Goal: Complete Application Form: Complete application form

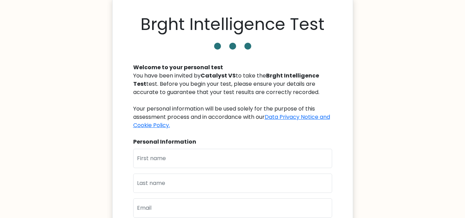
scroll to position [34, 0]
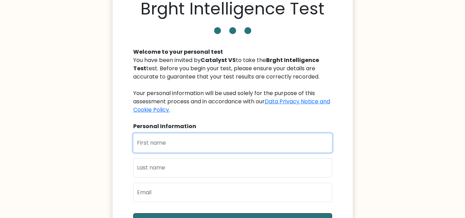
click at [168, 144] on input "text" at bounding box center [232, 142] width 199 height 19
type input "[PERSON_NAME]"
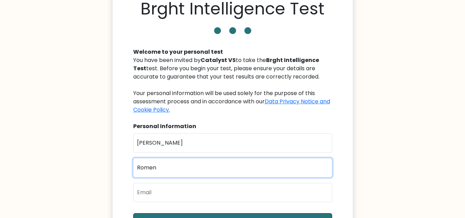
type input "Romen"
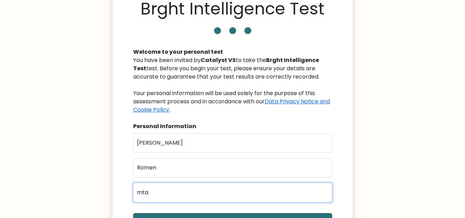
type input "mtatrisha9@gmail.com"
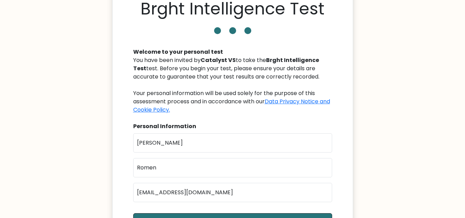
click at [78, 144] on body "Brght Intelligence Test Welcome to your personal test You have been invited by …" at bounding box center [232, 159] width 465 height 387
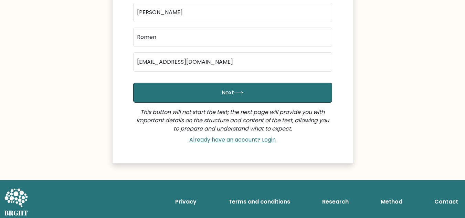
scroll to position [169, 0]
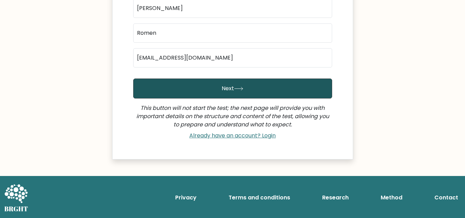
click at [190, 95] on button "Next" at bounding box center [232, 88] width 199 height 20
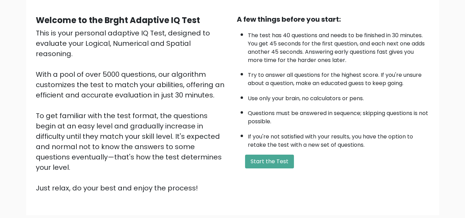
scroll to position [69, 0]
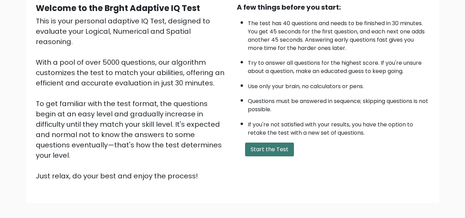
click at [269, 145] on button "Start the Test" at bounding box center [269, 149] width 49 height 14
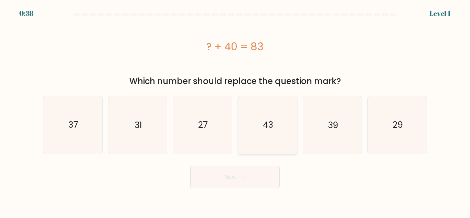
click at [253, 126] on icon "43" at bounding box center [267, 124] width 57 height 57
click at [235, 111] on input "d. 43" at bounding box center [235, 110] width 0 height 2
radio input "true"
click at [246, 178] on icon at bounding box center [241, 177] width 9 height 4
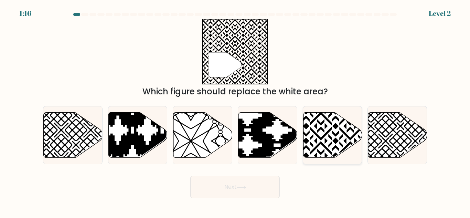
click at [330, 141] on icon at bounding box center [332, 134] width 59 height 45
click at [235, 111] on input "e." at bounding box center [235, 110] width 0 height 2
radio input "true"
click at [207, 184] on button "Next" at bounding box center [234, 187] width 89 height 22
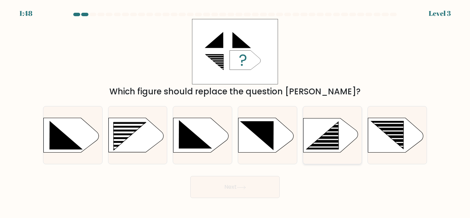
click at [327, 139] on rect at bounding box center [326, 139] width 46 height 1
click at [235, 111] on input "e." at bounding box center [235, 110] width 0 height 2
radio input "true"
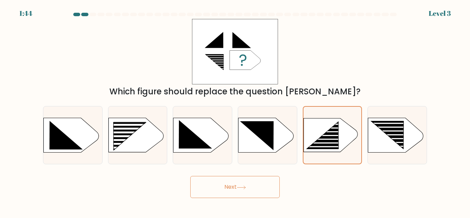
click at [235, 189] on button "Next" at bounding box center [234, 187] width 89 height 22
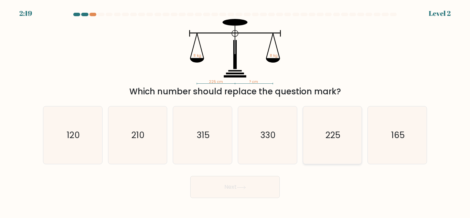
click at [318, 139] on icon "225" at bounding box center [331, 134] width 57 height 57
click at [235, 111] on input "e. 225" at bounding box center [235, 110] width 0 height 2
radio input "true"
click at [225, 183] on button "Next" at bounding box center [234, 187] width 89 height 22
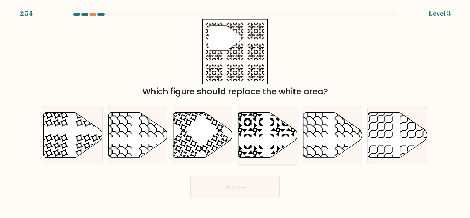
click at [256, 143] on icon at bounding box center [267, 134] width 59 height 45
click at [235, 111] on input "d." at bounding box center [235, 110] width 0 height 2
radio input "true"
click at [246, 194] on button "Next" at bounding box center [234, 187] width 89 height 22
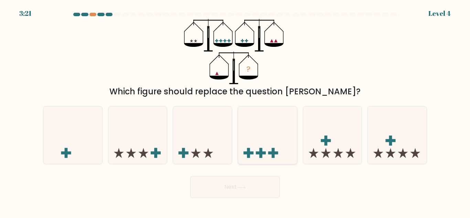
click at [291, 146] on icon at bounding box center [267, 135] width 59 height 48
click at [235, 111] on input "d." at bounding box center [235, 110] width 0 height 2
radio input "true"
click at [273, 187] on button "Next" at bounding box center [234, 187] width 89 height 22
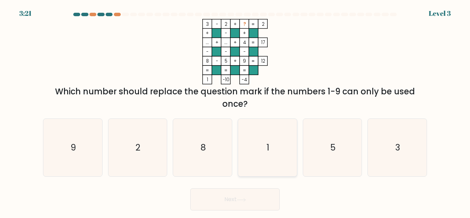
click at [289, 150] on icon "1" at bounding box center [267, 147] width 57 height 57
click at [235, 111] on input "d. 1" at bounding box center [235, 110] width 0 height 2
radio input "true"
click at [240, 202] on button "Next" at bounding box center [234, 199] width 89 height 22
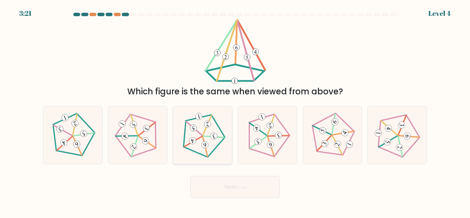
click at [207, 152] on icon at bounding box center [203, 135] width 46 height 46
click at [235, 111] on input "c." at bounding box center [235, 110] width 0 height 2
radio input "true"
click at [220, 187] on button "Next" at bounding box center [234, 187] width 89 height 22
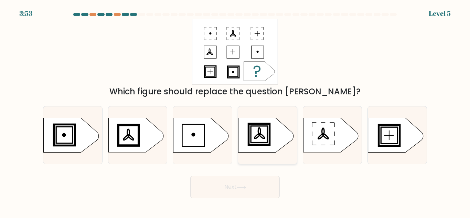
click at [268, 140] on rect at bounding box center [258, 133] width 19 height 19
click at [235, 111] on input "d." at bounding box center [235, 110] width 0 height 2
radio input "true"
click at [239, 185] on button "Next" at bounding box center [234, 187] width 89 height 22
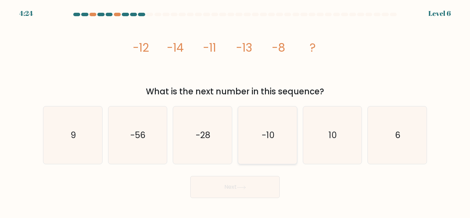
click at [256, 139] on icon "-10" at bounding box center [267, 134] width 57 height 57
click at [235, 111] on input "d. -10" at bounding box center [235, 110] width 0 height 2
radio input "true"
click at [255, 191] on button "Next" at bounding box center [234, 187] width 89 height 22
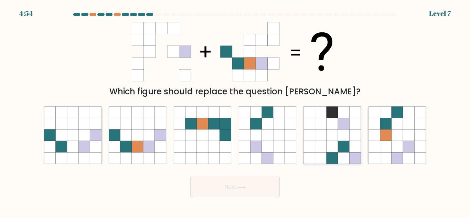
click at [338, 149] on icon at bounding box center [331, 146] width 11 height 11
click at [235, 111] on input "e." at bounding box center [235, 110] width 0 height 2
radio input "true"
click at [246, 189] on icon at bounding box center [241, 187] width 9 height 4
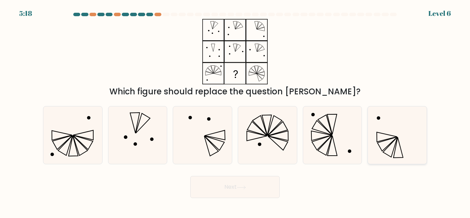
click at [387, 140] on icon at bounding box center [387, 144] width 20 height 14
click at [235, 111] on input "f." at bounding box center [235, 110] width 0 height 2
radio input "true"
click at [86, 143] on icon at bounding box center [72, 134] width 57 height 57
click at [235, 111] on input "a." at bounding box center [235, 110] width 0 height 2
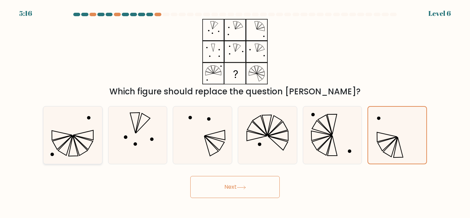
radio input "true"
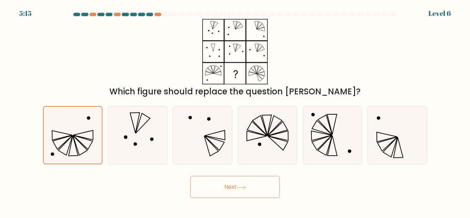
click at [280, 183] on div "Next" at bounding box center [235, 184] width 392 height 25
click at [264, 186] on button "Next" at bounding box center [234, 187] width 89 height 22
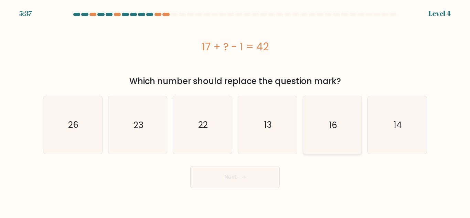
click at [340, 138] on icon "16" at bounding box center [331, 124] width 57 height 57
click at [235, 111] on input "e. 16" at bounding box center [235, 110] width 0 height 2
radio input "true"
click at [94, 135] on icon "26" at bounding box center [72, 124] width 57 height 57
click at [235, 111] on input "a. 26" at bounding box center [235, 110] width 0 height 2
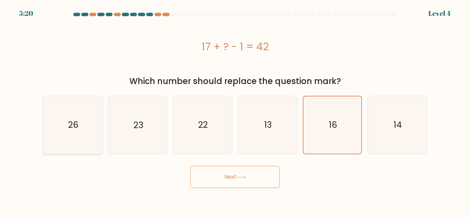
radio input "true"
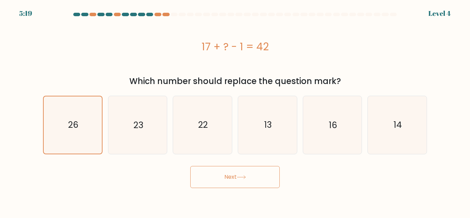
click at [248, 184] on button "Next" at bounding box center [234, 177] width 89 height 22
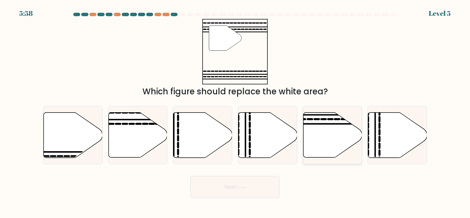
click at [330, 138] on icon at bounding box center [332, 134] width 59 height 45
click at [235, 111] on input "e." at bounding box center [235, 110] width 0 height 2
radio input "true"
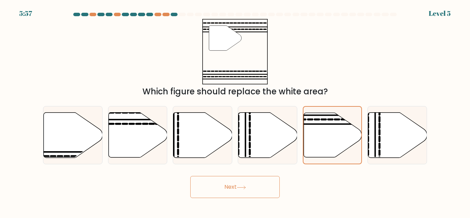
click at [259, 186] on button "Next" at bounding box center [234, 187] width 89 height 22
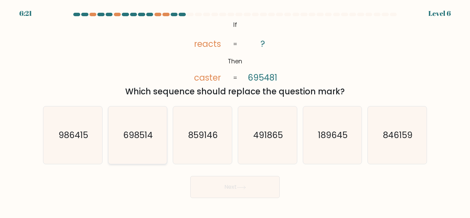
click at [157, 151] on icon "698514" at bounding box center [137, 134] width 57 height 57
click at [235, 111] on input "b. 698514" at bounding box center [235, 110] width 0 height 2
radio input "true"
click at [215, 182] on button "Next" at bounding box center [234, 187] width 89 height 22
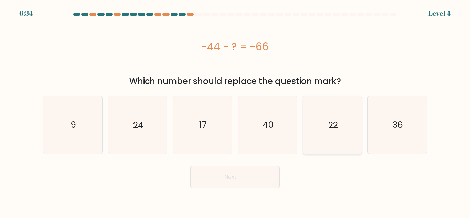
click at [330, 113] on icon "22" at bounding box center [331, 124] width 57 height 57
click at [235, 111] on input "e. 22" at bounding box center [235, 110] width 0 height 2
radio input "true"
click at [267, 177] on button "Next" at bounding box center [234, 177] width 89 height 22
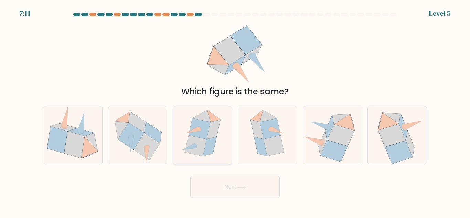
click at [200, 149] on icon at bounding box center [196, 145] width 22 height 21
click at [235, 111] on input "c." at bounding box center [235, 110] width 0 height 2
radio input "true"
click at [216, 185] on button "Next" at bounding box center [234, 187] width 89 height 22
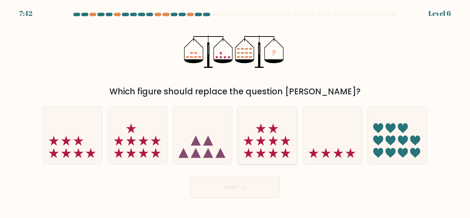
click at [254, 137] on icon at bounding box center [267, 135] width 59 height 48
click at [235, 111] on input "d." at bounding box center [235, 110] width 0 height 2
radio input "true"
click at [126, 141] on icon at bounding box center [137, 135] width 59 height 48
click at [235, 111] on input "b." at bounding box center [235, 110] width 0 height 2
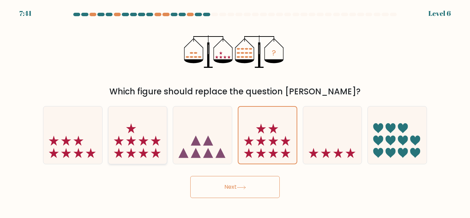
radio input "true"
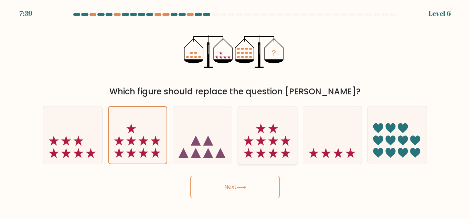
click at [267, 147] on icon at bounding box center [267, 135] width 59 height 48
click at [235, 111] on input "d." at bounding box center [235, 110] width 0 height 2
radio input "true"
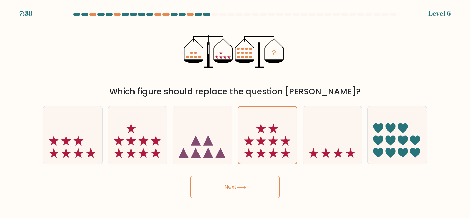
click at [256, 184] on button "Next" at bounding box center [234, 187] width 89 height 22
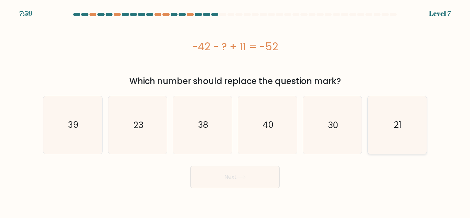
click at [388, 144] on icon "21" at bounding box center [396, 124] width 57 height 57
click at [235, 111] on input "f. 21" at bounding box center [235, 110] width 0 height 2
radio input "true"
click at [237, 188] on body "7:58 Level 7 a." at bounding box center [235, 109] width 470 height 218
click at [237, 181] on button "Next" at bounding box center [234, 177] width 89 height 22
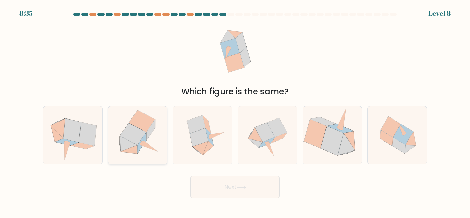
click at [142, 148] on icon at bounding box center [137, 134] width 56 height 57
click at [235, 111] on input "b." at bounding box center [235, 110] width 0 height 2
radio input "true"
click at [257, 188] on button "Next" at bounding box center [234, 187] width 89 height 22
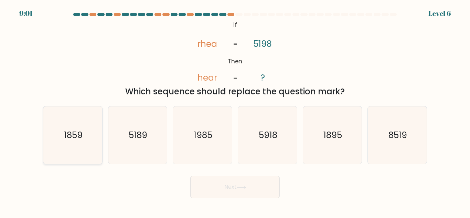
click at [87, 131] on icon "1859" at bounding box center [72, 134] width 57 height 57
click at [235, 111] on input "a. 1859" at bounding box center [235, 110] width 0 height 2
radio input "true"
click at [203, 149] on icon "1985" at bounding box center [202, 134] width 57 height 57
click at [235, 111] on input "c. 1985" at bounding box center [235, 110] width 0 height 2
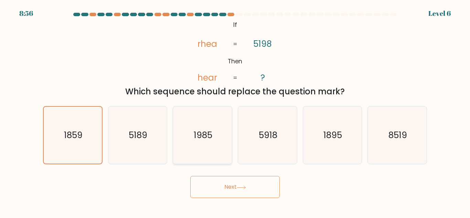
radio input "true"
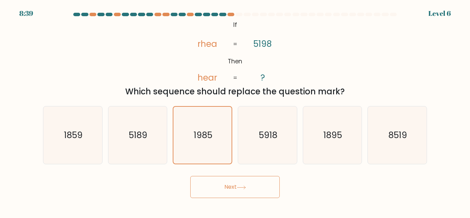
click at [233, 186] on button "Next" at bounding box center [234, 187] width 89 height 22
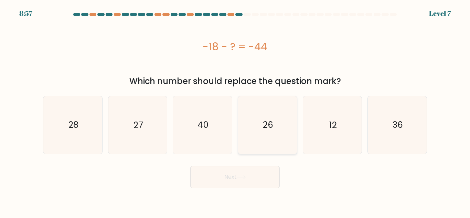
click at [281, 121] on icon "26" at bounding box center [267, 124] width 57 height 57
click at [235, 111] on input "d. 26" at bounding box center [235, 110] width 0 height 2
radio input "true"
click at [264, 176] on button "Next" at bounding box center [234, 177] width 89 height 22
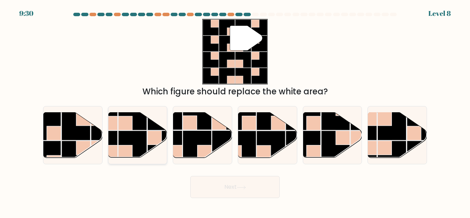
click at [123, 146] on rect at bounding box center [125, 152] width 14 height 14
click at [235, 111] on input "b." at bounding box center [235, 110] width 0 height 2
radio input "true"
click at [249, 184] on button "Next" at bounding box center [234, 187] width 89 height 22
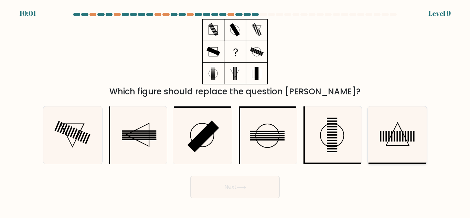
click at [386, 137] on rect at bounding box center [385, 136] width 1 height 10
click at [235, 111] on input "f." at bounding box center [235, 110] width 0 height 2
radio input "true"
click at [140, 131] on rect at bounding box center [139, 130] width 34 height 1
click at [235, 111] on input "b." at bounding box center [235, 110] width 0 height 2
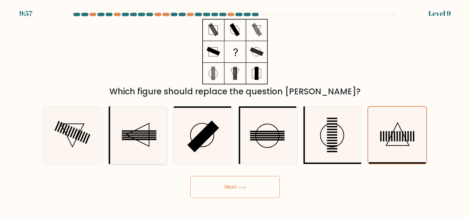
radio input "true"
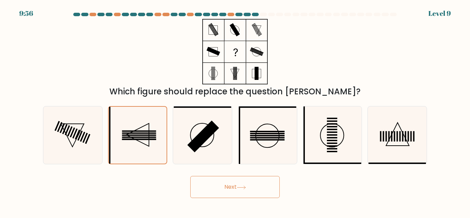
click at [221, 194] on button "Next" at bounding box center [234, 187] width 89 height 22
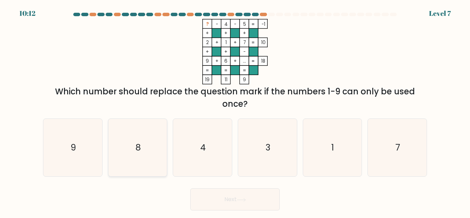
click at [128, 165] on icon "8" at bounding box center [137, 147] width 57 height 57
click at [235, 111] on input "b. 8" at bounding box center [235, 110] width 0 height 2
radio input "true"
click at [219, 203] on button "Next" at bounding box center [234, 199] width 89 height 22
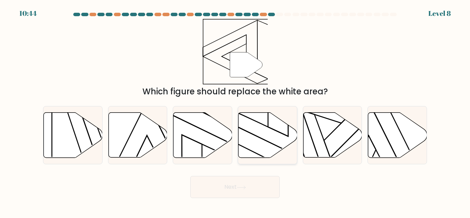
click at [276, 145] on icon at bounding box center [265, 107] width 84 height 106
click at [235, 111] on input "d." at bounding box center [235, 110] width 0 height 2
radio input "true"
click at [251, 186] on button "Next" at bounding box center [234, 187] width 89 height 22
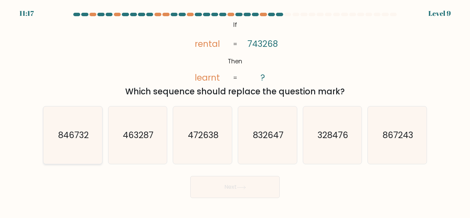
click at [77, 141] on icon "846732" at bounding box center [72, 134] width 57 height 57
click at [235, 111] on input "a. 846732" at bounding box center [235, 110] width 0 height 2
radio input "true"
click at [235, 185] on button "Next" at bounding box center [234, 187] width 89 height 22
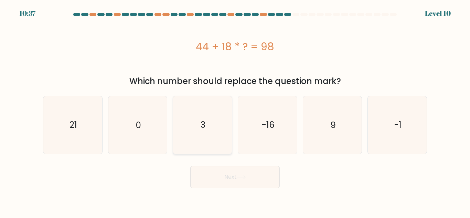
click at [195, 144] on icon "3" at bounding box center [202, 124] width 57 height 57
click at [235, 111] on input "c. 3" at bounding box center [235, 110] width 0 height 2
radio input "true"
click at [209, 175] on button "Next" at bounding box center [234, 177] width 89 height 22
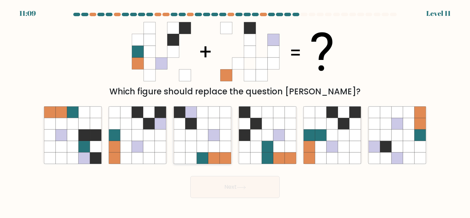
click at [222, 136] on icon at bounding box center [225, 134] width 11 height 11
click at [235, 111] on input "c." at bounding box center [235, 110] width 0 height 2
radio input "true"
click at [248, 190] on button "Next" at bounding box center [234, 187] width 89 height 22
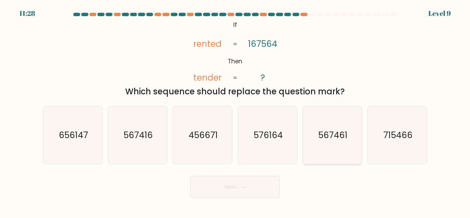
click at [332, 137] on text "567461" at bounding box center [332, 135] width 29 height 12
click at [235, 111] on input "e. 567461" at bounding box center [235, 110] width 0 height 2
radio input "true"
click at [220, 187] on button "Next" at bounding box center [234, 187] width 89 height 22
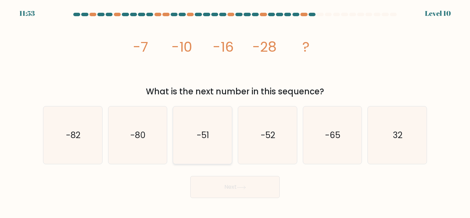
click at [222, 151] on icon "-51" at bounding box center [202, 134] width 57 height 57
click at [235, 111] on input "c. -51" at bounding box center [235, 110] width 0 height 2
radio input "true"
click at [234, 190] on button "Next" at bounding box center [234, 187] width 89 height 22
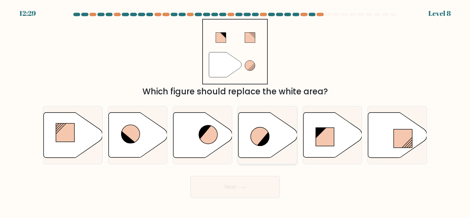
click at [241, 145] on icon at bounding box center [267, 134] width 59 height 45
click at [235, 111] on input "d." at bounding box center [235, 110] width 0 height 2
radio input "true"
click at [240, 192] on button "Next" at bounding box center [234, 187] width 89 height 22
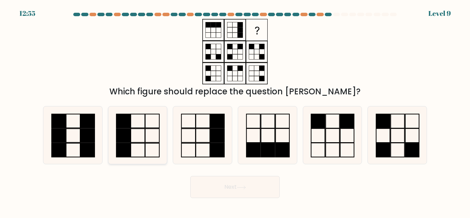
click at [143, 139] on icon at bounding box center [137, 134] width 57 height 57
click at [235, 111] on input "b." at bounding box center [235, 110] width 0 height 2
radio input "true"
click at [213, 183] on button "Next" at bounding box center [234, 187] width 89 height 22
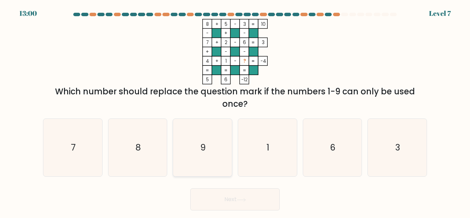
click at [195, 150] on icon "9" at bounding box center [202, 147] width 57 height 57
click at [235, 111] on input "c. 9" at bounding box center [235, 110] width 0 height 2
radio input "true"
click at [209, 191] on button "Next" at bounding box center [234, 199] width 89 height 22
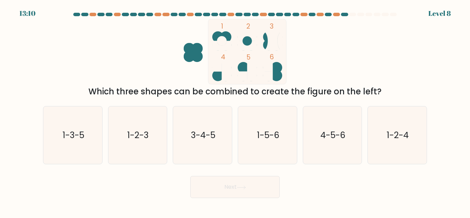
click at [280, 72] on ellipse at bounding box center [276, 75] width 11 height 11
click at [271, 138] on text "1-5-6" at bounding box center [268, 135] width 22 height 12
click at [235, 111] on input "d. 1-5-6" at bounding box center [235, 110] width 0 height 2
radio input "true"
click at [346, 145] on icon "4-5-6" at bounding box center [331, 134] width 57 height 57
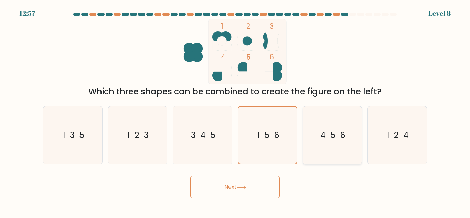
click at [235, 111] on input "e. 4-5-6" at bounding box center [235, 110] width 0 height 2
radio input "true"
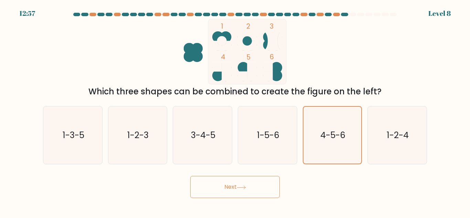
click at [265, 186] on button "Next" at bounding box center [234, 187] width 89 height 22
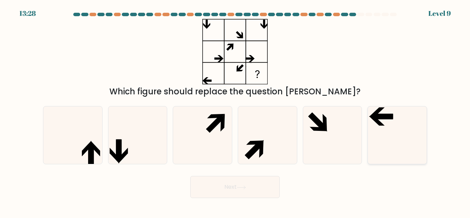
click at [378, 134] on icon at bounding box center [396, 134] width 57 height 57
click at [235, 111] on input "f." at bounding box center [235, 110] width 0 height 2
radio input "true"
click at [318, 137] on icon at bounding box center [331, 134] width 57 height 57
click at [235, 111] on input "e." at bounding box center [235, 110] width 0 height 2
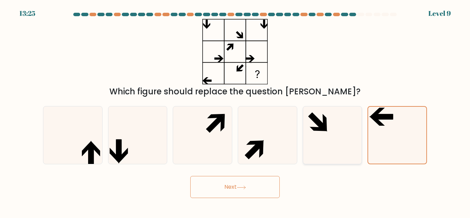
radio input "true"
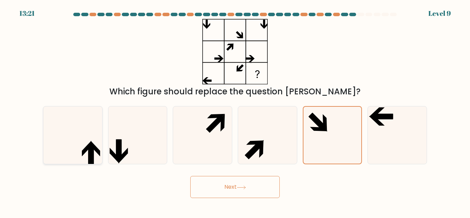
click at [88, 140] on icon at bounding box center [72, 134] width 57 height 57
click at [235, 111] on input "a." at bounding box center [235, 110] width 0 height 2
radio input "true"
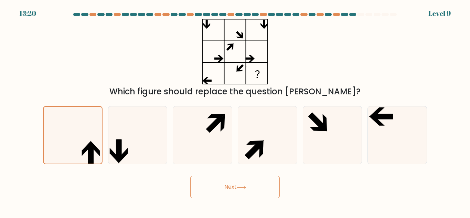
click at [224, 179] on button "Next" at bounding box center [234, 187] width 89 height 22
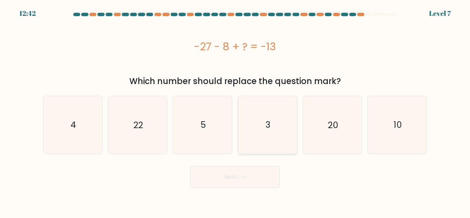
click at [254, 152] on icon "3" at bounding box center [267, 124] width 57 height 57
click at [235, 111] on input "d. 3" at bounding box center [235, 110] width 0 height 2
radio input "true"
click at [237, 183] on button "Next" at bounding box center [234, 177] width 89 height 22
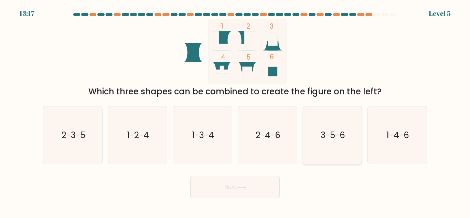
click at [323, 143] on icon "3-5-6" at bounding box center [331, 134] width 57 height 57
click at [235, 111] on input "e. 3-5-6" at bounding box center [235, 110] width 0 height 2
radio input "true"
click at [245, 187] on icon at bounding box center [241, 187] width 9 height 4
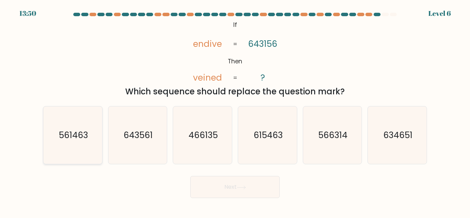
click at [68, 147] on icon "561463" at bounding box center [72, 134] width 57 height 57
click at [235, 111] on input "a. 561463" at bounding box center [235, 110] width 0 height 2
radio input "true"
click at [265, 187] on button "Next" at bounding box center [234, 187] width 89 height 22
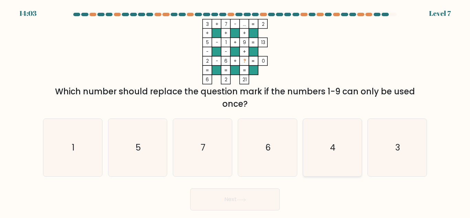
click at [347, 133] on icon "4" at bounding box center [331, 147] width 57 height 57
click at [235, 111] on input "e. 4" at bounding box center [235, 110] width 0 height 2
radio input "true"
click at [245, 192] on button "Next" at bounding box center [234, 199] width 89 height 22
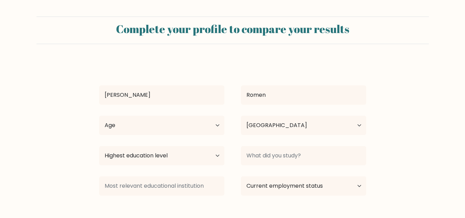
select select "PH"
click at [195, 125] on select "Age Under 18 years old 18-24 years old 25-34 years old 35-44 years old 45-54 ye…" at bounding box center [161, 125] width 125 height 19
select select "25_34"
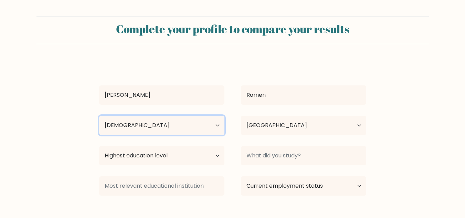
click at [99, 116] on select "Age Under 18 years old 18-24 years old 25-34 years old 35-44 years old 45-54 ye…" at bounding box center [161, 125] width 125 height 19
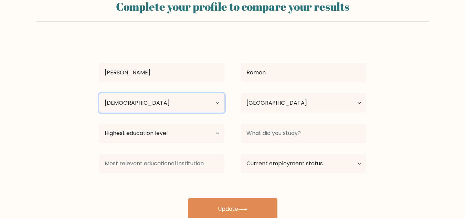
scroll to position [34, 0]
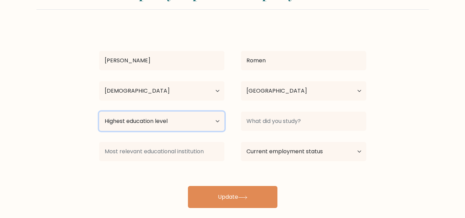
click at [196, 121] on select "Highest education level No schooling Primary Lower Secondary Upper Secondary Oc…" at bounding box center [161, 120] width 125 height 19
select select "bachelors_degree"
click at [99, 111] on select "Highest education level No schooling Primary Lower Secondary Upper Secondary Oc…" at bounding box center [161, 120] width 125 height 19
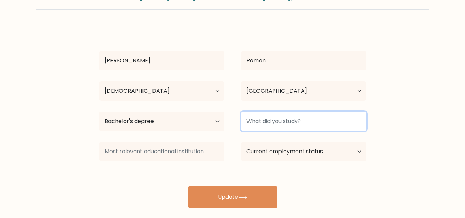
click at [272, 122] on input at bounding box center [303, 120] width 125 height 19
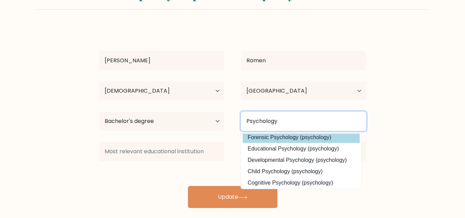
scroll to position [0, 0]
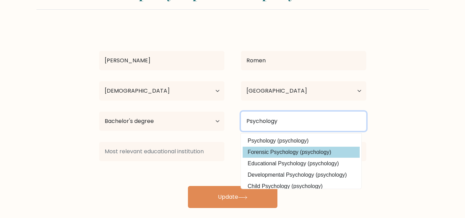
type input "Psychology"
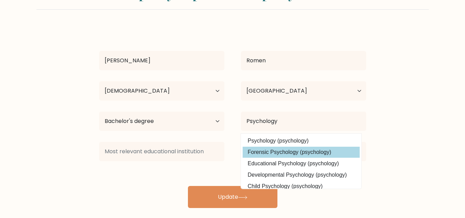
click at [286, 140] on option "Psychology (psychology)" at bounding box center [300, 140] width 117 height 11
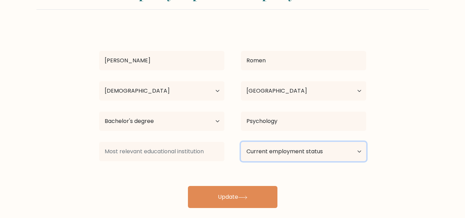
click at [262, 155] on select "Current employment status Employed Student Retired Other / prefer not to answer" at bounding box center [303, 151] width 125 height 19
select select "employed"
click at [241, 142] on select "Current employment status Employed Student Retired Other / prefer not to answer" at bounding box center [303, 151] width 125 height 19
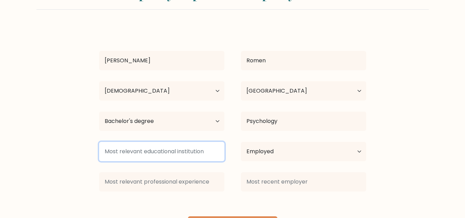
click at [198, 154] on input at bounding box center [161, 151] width 125 height 19
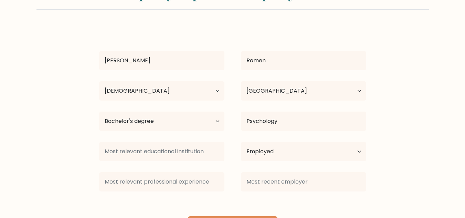
click at [88, 123] on form "Complete your profile to compare your results Trisha Romen Age Under 18 years o…" at bounding box center [232, 110] width 465 height 256
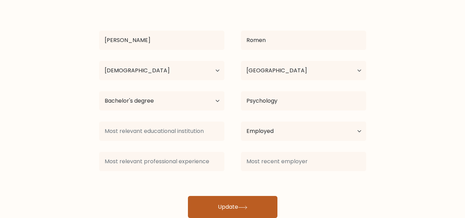
click at [252, 203] on button "Update" at bounding box center [232, 207] width 89 height 22
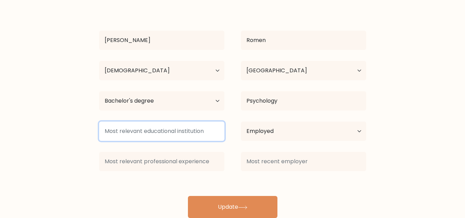
click at [177, 127] on input at bounding box center [161, 130] width 125 height 19
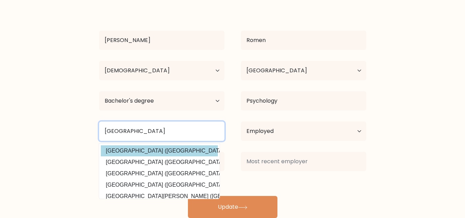
type input "[GEOGRAPHIC_DATA]"
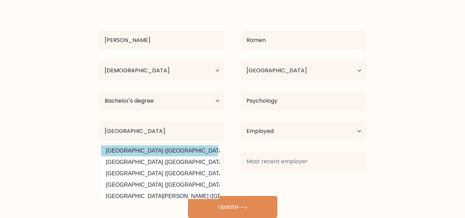
click at [173, 150] on option "University of Batangas (Philippines)" at bounding box center [159, 150] width 117 height 11
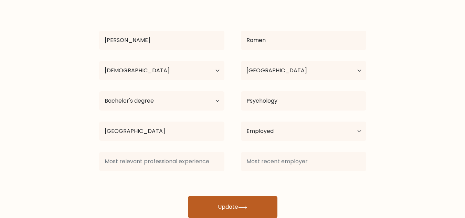
click at [223, 210] on button "Update" at bounding box center [232, 207] width 89 height 22
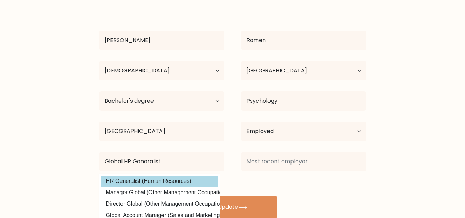
click at [182, 185] on option "HR Generalist (Human Resources)" at bounding box center [159, 180] width 117 height 11
type input "HR Generalist"
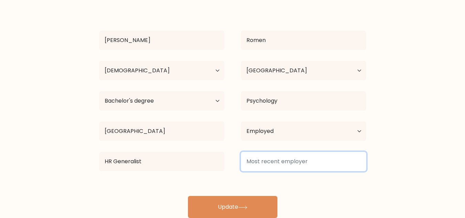
click at [256, 170] on input at bounding box center [303, 161] width 125 height 19
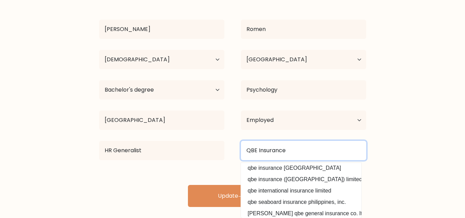
scroll to position [0, 0]
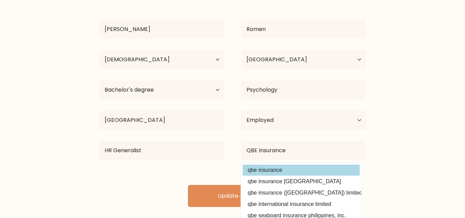
click at [298, 171] on option "qbe insurance" at bounding box center [300, 169] width 117 height 11
type input "qbe insurance"
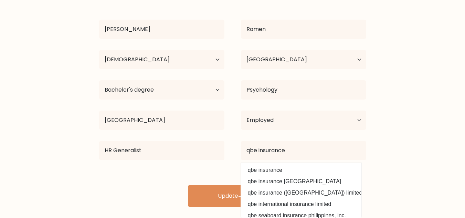
scroll to position [55, 0]
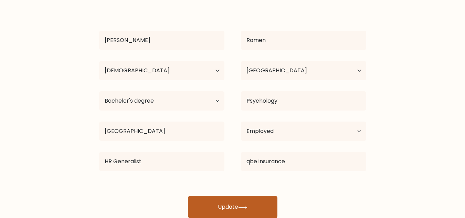
click at [258, 204] on button "Update" at bounding box center [232, 207] width 89 height 22
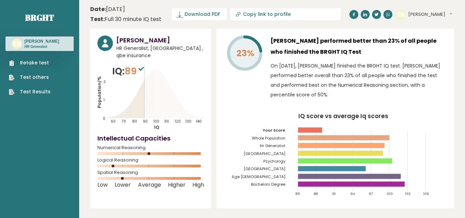
click at [198, 12] on span "Download PDF" at bounding box center [202, 14] width 36 height 7
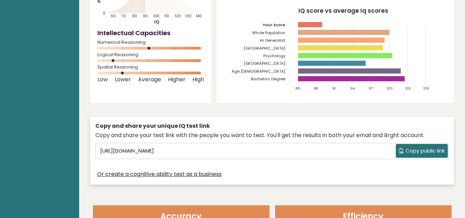
scroll to position [138, 0]
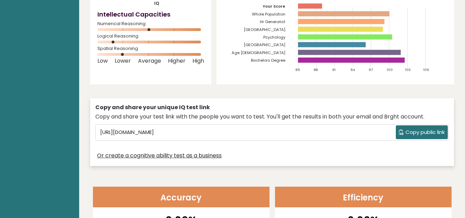
click at [409, 128] on span "Copy public link" at bounding box center [424, 132] width 39 height 8
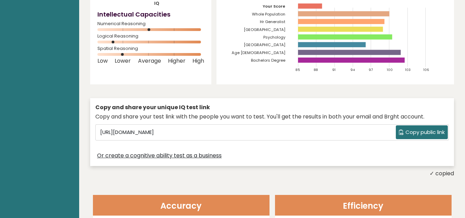
click at [414, 128] on span "Copy public link" at bounding box center [424, 132] width 39 height 8
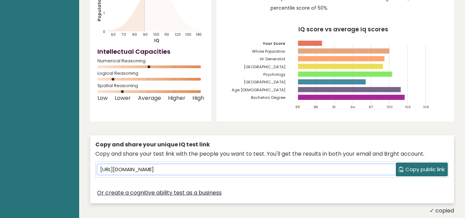
scroll to position [0, 0]
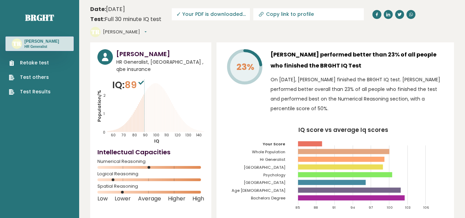
click at [46, 93] on link "Test Results" at bounding box center [30, 91] width 42 height 7
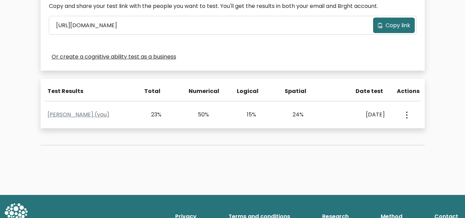
scroll to position [241, 0]
